Goal: Find contact information: Find contact information

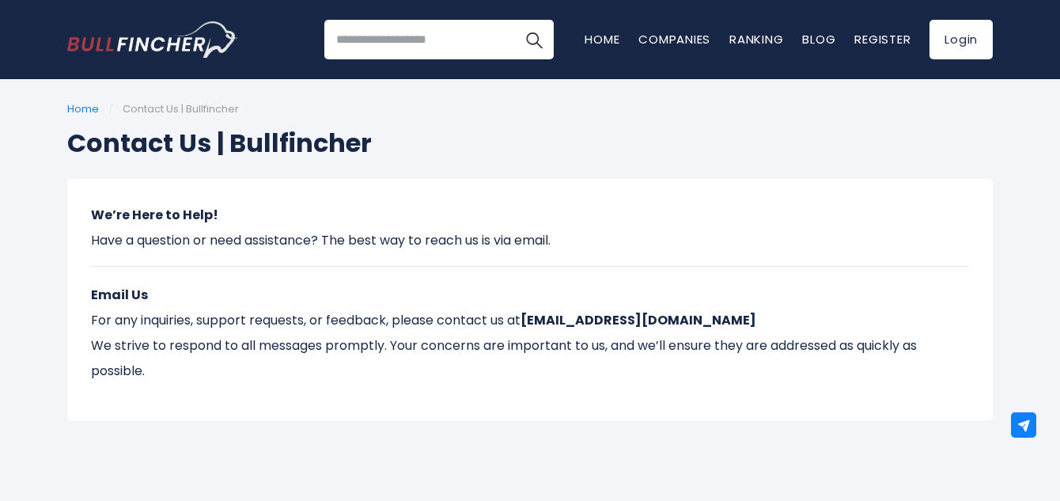
drag, startPoint x: 605, startPoint y: 256, endPoint x: 246, endPoint y: 93, distance: 394.5
click at [586, 238] on div "We’re Here to Help! Have a question or need assistance? The best way to reach u…" at bounding box center [530, 299] width 926 height 241
click at [79, 106] on link "Home" at bounding box center [83, 108] width 32 height 15
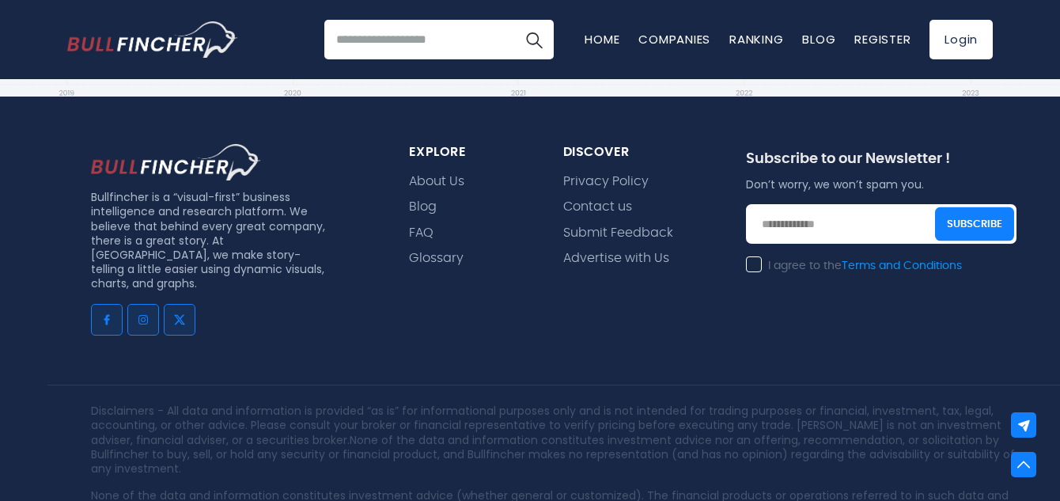
scroll to position [571, 0]
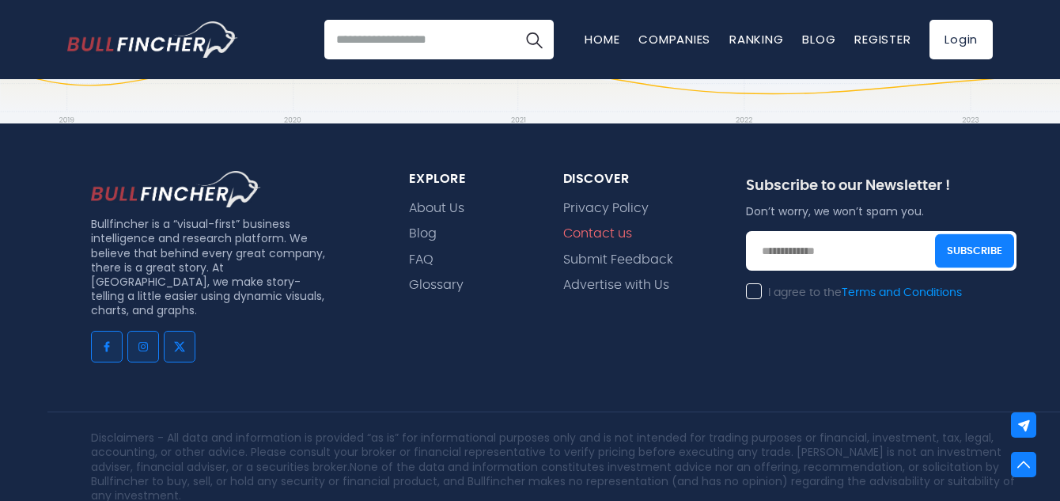
click at [620, 231] on link "Contact us" at bounding box center [597, 233] width 69 height 15
click at [594, 229] on link "Contact us" at bounding box center [597, 233] width 69 height 15
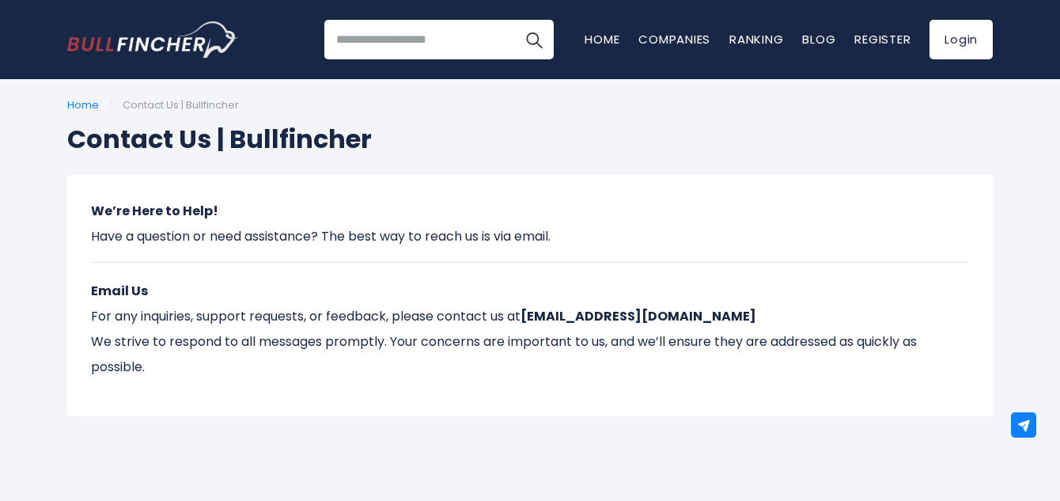
scroll to position [0, 0]
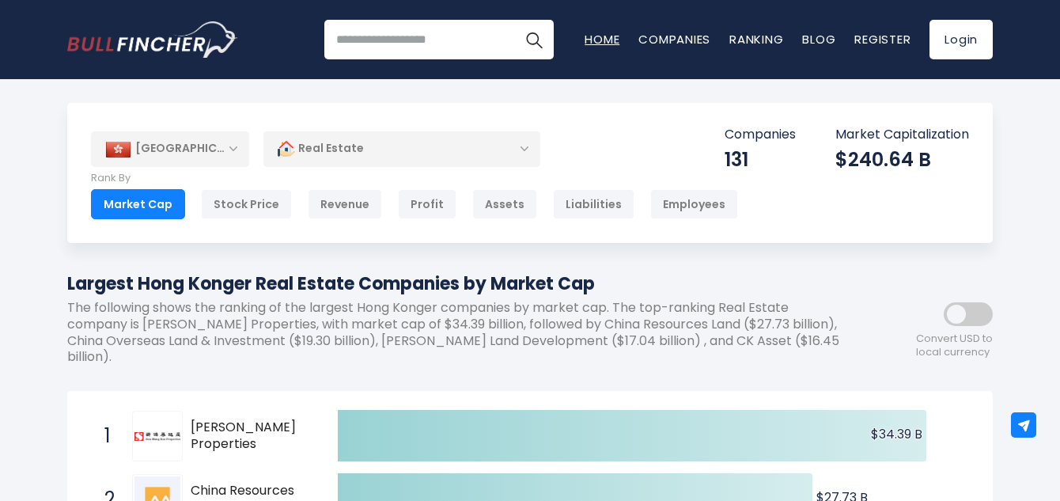
click at [594, 38] on link "Home" at bounding box center [602, 39] width 35 height 17
